Goal: Information Seeking & Learning: Find specific fact

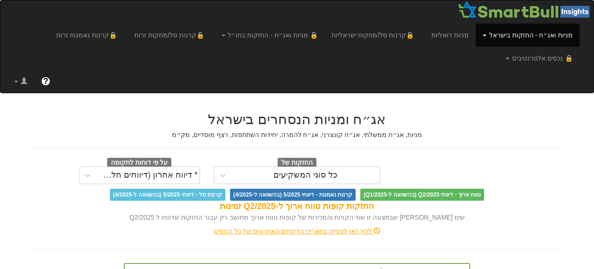
scroll to position [100, 0]
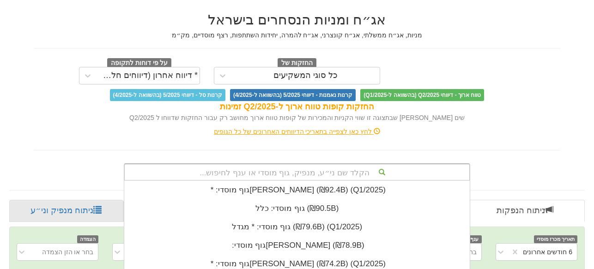
click at [337, 169] on div "הקלד שם ני״ע, מנפיק, גוף מוסדי או ענף לחיפוש... גוף מוסדי: * ‏[PERSON_NAME] ‎(₪…" at bounding box center [297, 173] width 347 height 18
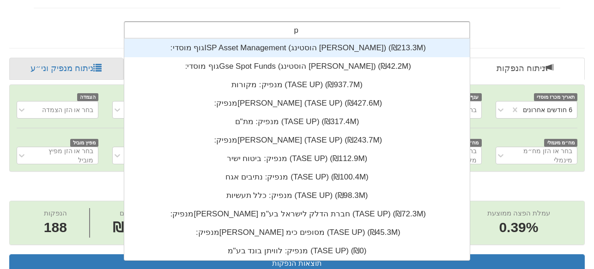
scroll to position [222, 0]
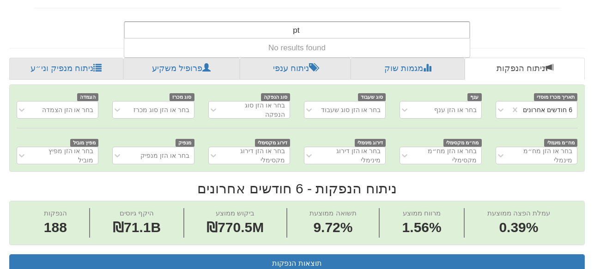
type input "p"
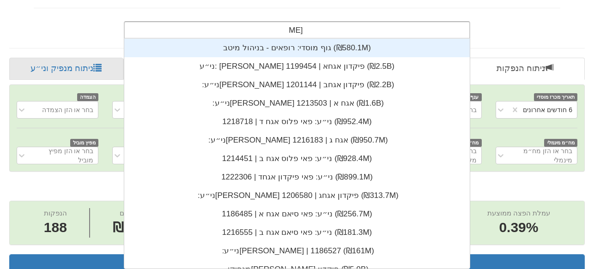
scroll to position [185, 0]
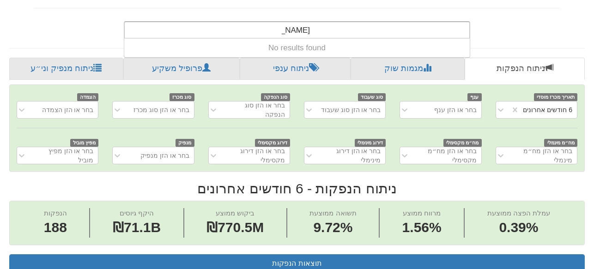
click at [292, 31] on input "[PERSON_NAME]" at bounding box center [296, 31] width 28 height 18
type input "[PERSON_NAME] פיקדו"
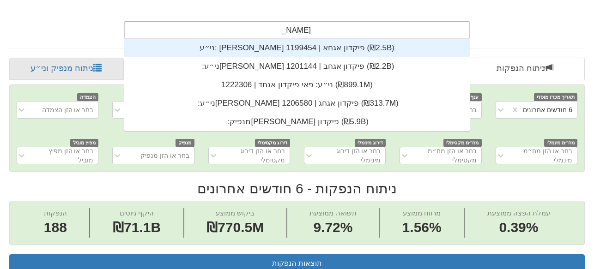
scroll to position [92, 0]
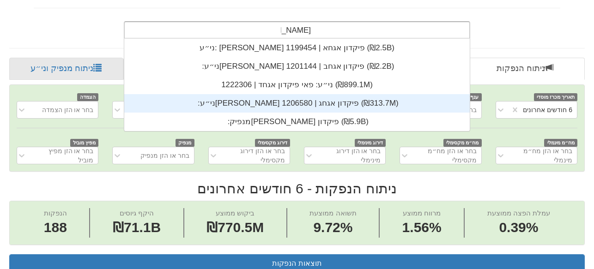
click at [300, 104] on div "ני״ע: ‏[PERSON_NAME] פיקדון אגחג | 1206580 ‎(₪313.7M)‎" at bounding box center [297, 103] width 346 height 18
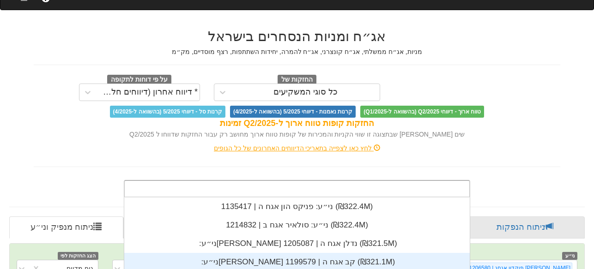
scroll to position [129, 0]
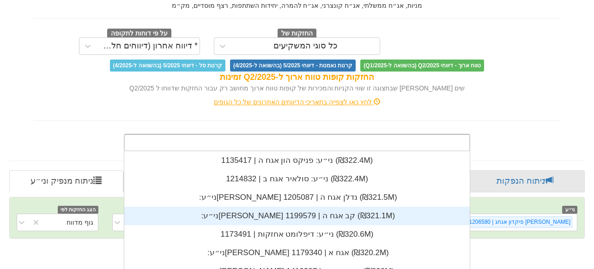
click at [394, 115] on div "אג״ח ומניות הנסחרים בישראל מניות, אג״ח ממשלתי, אג״ח קונצרני, אג״ח להמרה, יחידות…" at bounding box center [297, 62] width 541 height 178
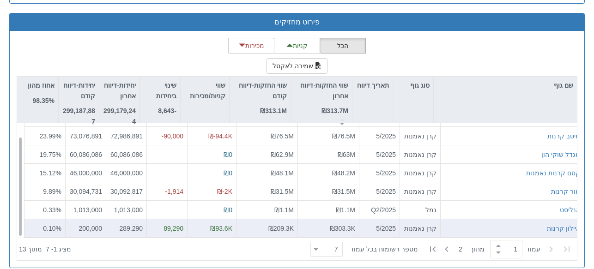
scroll to position [926, 0]
